Goal: Information Seeking & Learning: Check status

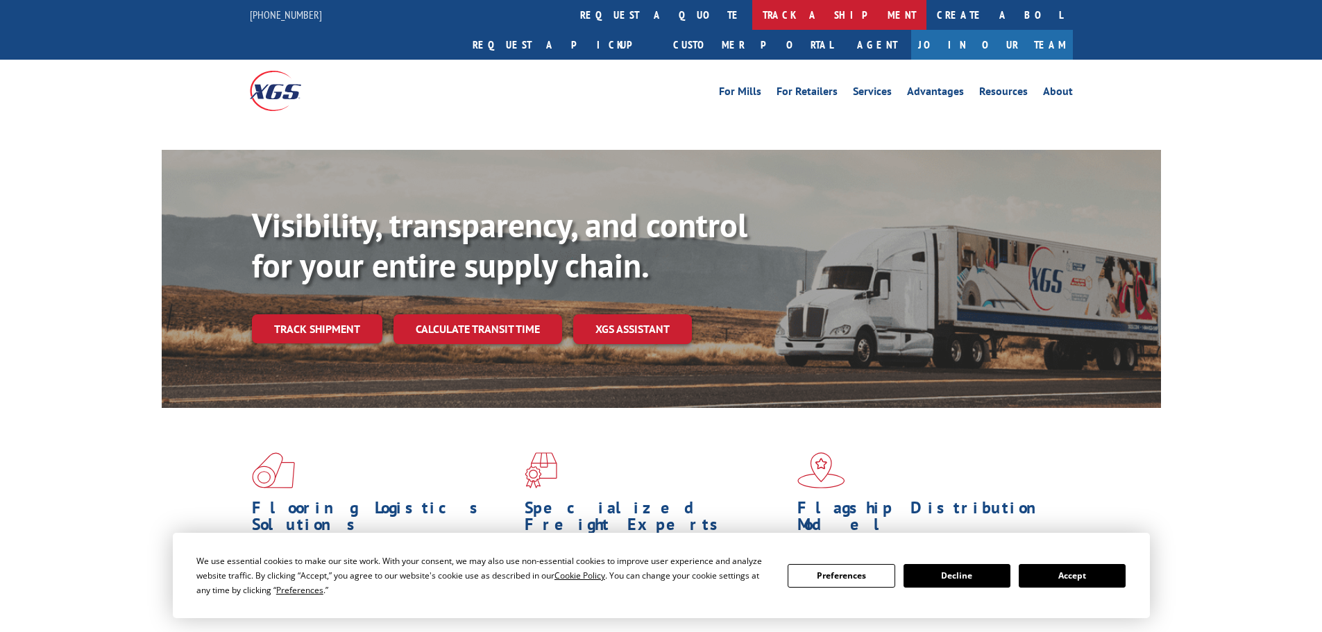
click at [752, 11] on link "track a shipment" at bounding box center [839, 15] width 174 height 30
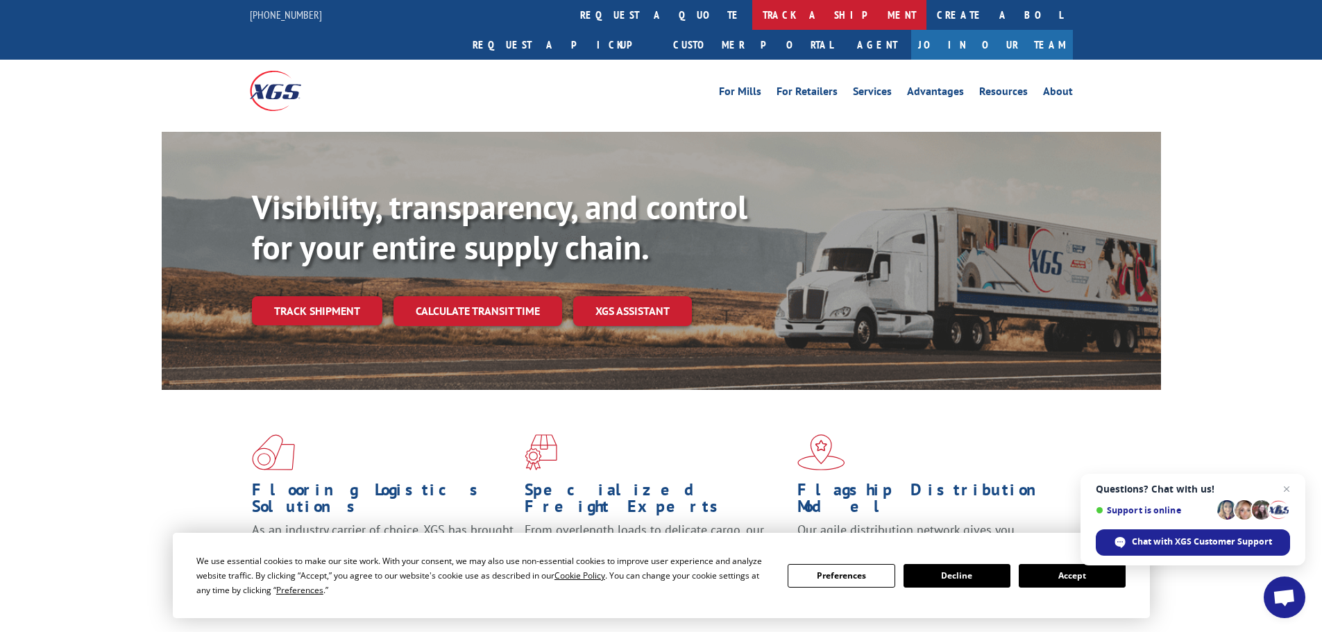
click at [752, 12] on link "track a shipment" at bounding box center [839, 15] width 174 height 30
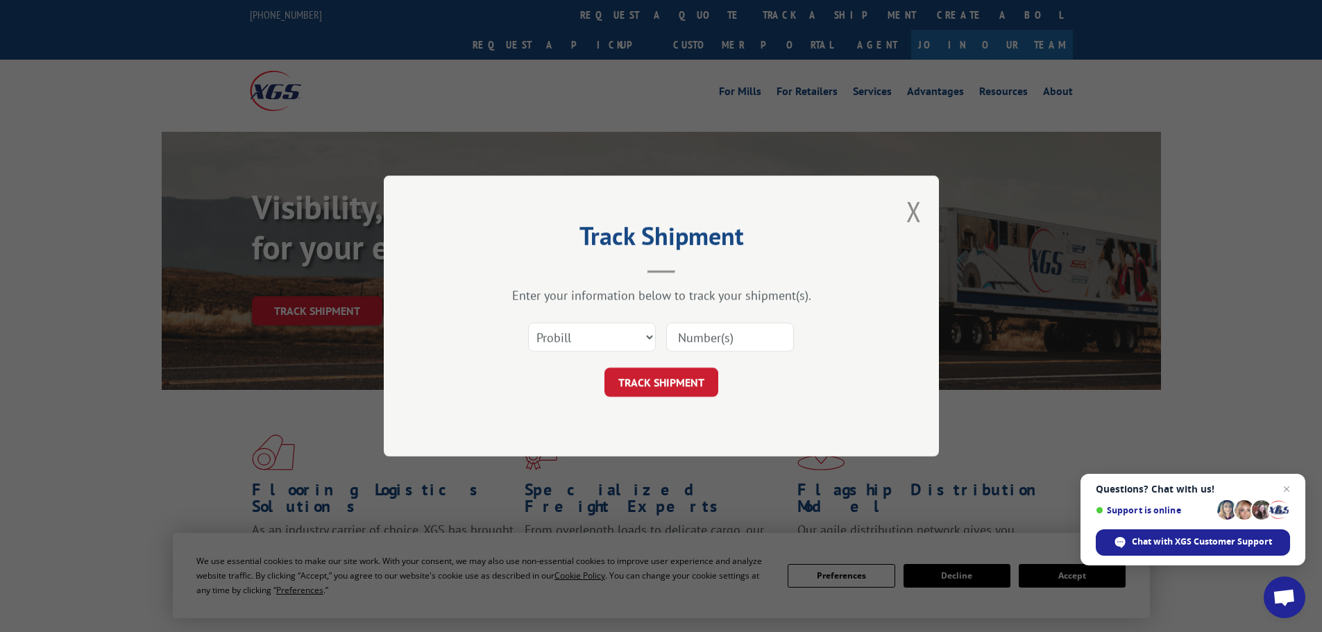
paste input "17262310"
type input "17262310"
click at [669, 384] on button "TRACK SHIPMENT" at bounding box center [661, 382] width 114 height 29
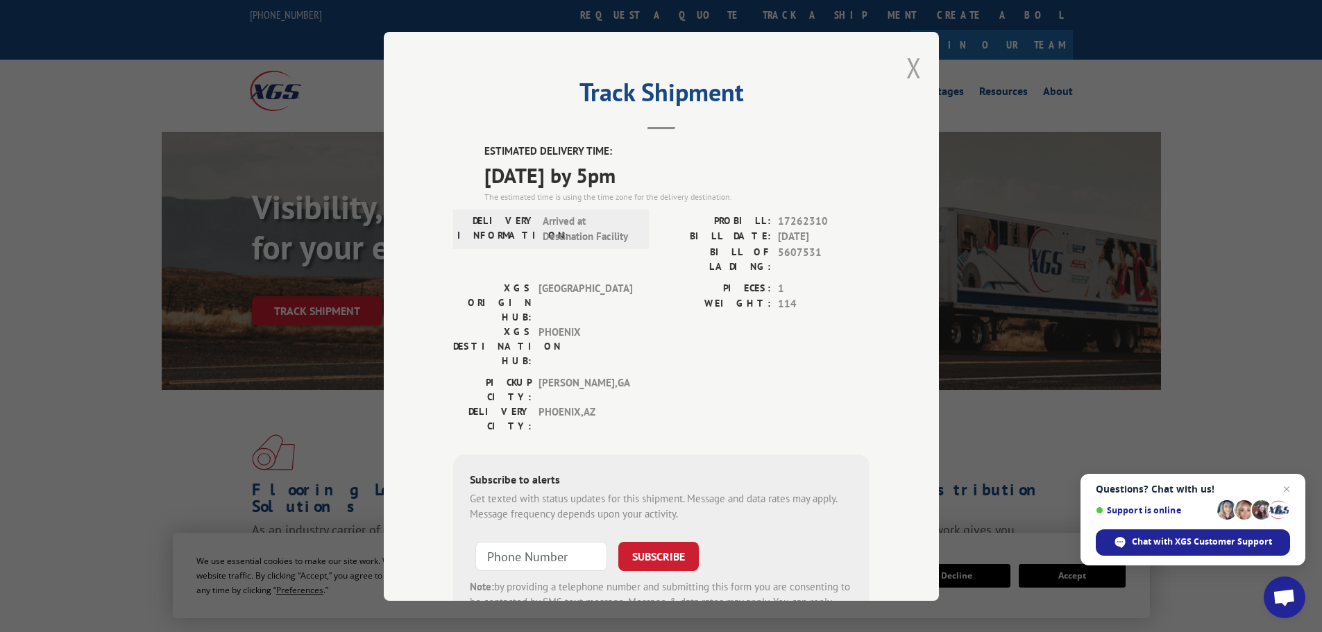
click at [912, 71] on button "Close modal" at bounding box center [913, 67] width 15 height 37
